Goal: Task Accomplishment & Management: Use online tool/utility

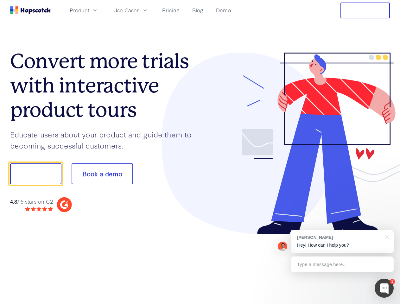
click at [200, 152] on div at bounding box center [295, 144] width 190 height 182
click at [89, 10] on span "Product" at bounding box center [80, 10] width 20 height 8
click at [139, 10] on span "Use Cases" at bounding box center [126, 10] width 26 height 8
click at [365, 10] on button "Free Trial" at bounding box center [364, 11] width 49 height 16
click at [35, 174] on button "Show me!" at bounding box center [35, 173] width 51 height 21
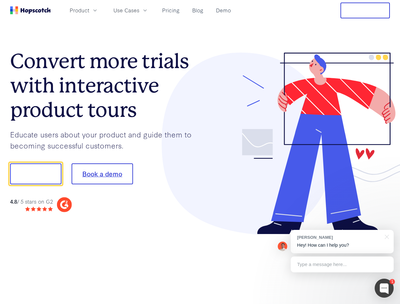
click at [102, 174] on button "Book a demo" at bounding box center [101, 173] width 61 height 21
click at [384, 288] on div at bounding box center [383, 287] width 19 height 19
click at [342, 241] on div "[PERSON_NAME] Hey! How can I help you?" at bounding box center [341, 241] width 103 height 23
click at [385, 236] on div at bounding box center [334, 215] width 119 height 126
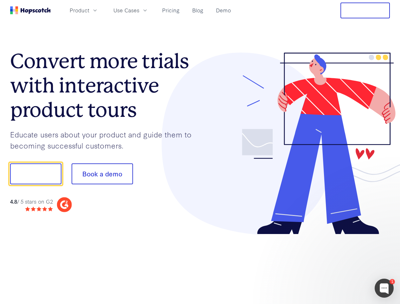
click at [342, 264] on div at bounding box center [334, 215] width 119 height 126
